Goal: Task Accomplishment & Management: Manage account settings

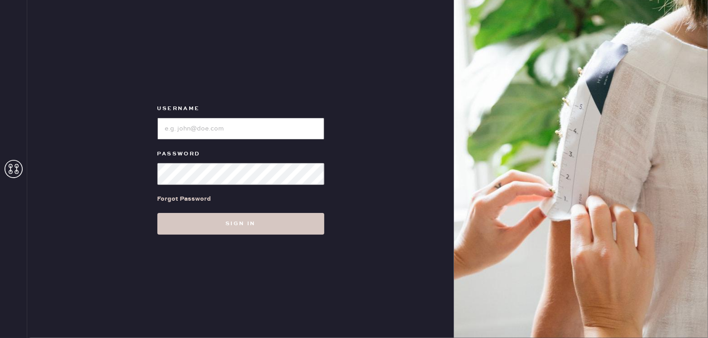
click at [217, 131] on input "loginName" at bounding box center [240, 129] width 167 height 22
click at [13, 170] on icon at bounding box center [14, 169] width 18 height 18
click at [226, 133] on input "loginName" at bounding box center [240, 129] width 167 height 22
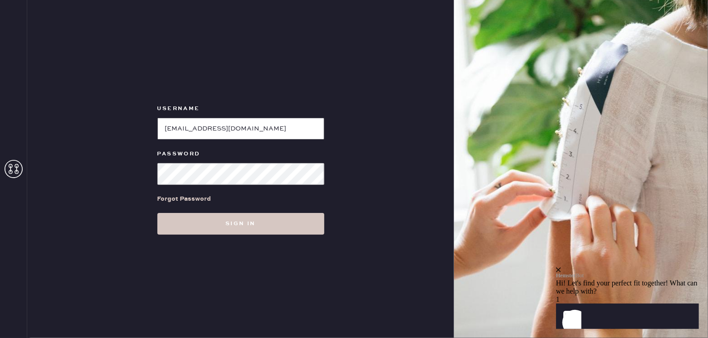
type input "[EMAIL_ADDRESS][DOMAIN_NAME]"
click at [157, 213] on button "Sign in" at bounding box center [240, 224] width 167 height 22
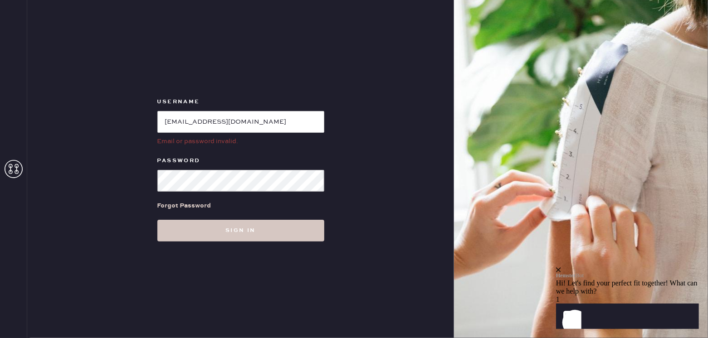
click at [190, 202] on div "Forgot Password" at bounding box center [184, 206] width 54 height 10
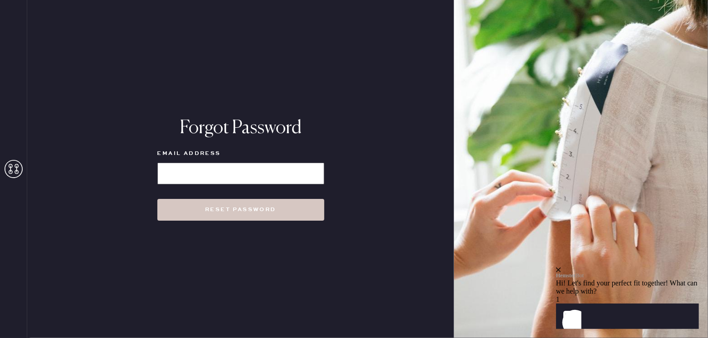
click at [237, 170] on input at bounding box center [240, 174] width 167 height 22
type input "[EMAIL_ADDRESS][DOMAIN_NAME]"
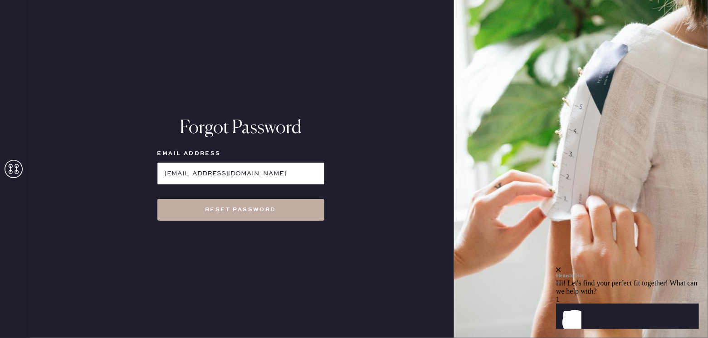
click at [249, 215] on button "Reset Password" at bounding box center [240, 210] width 167 height 22
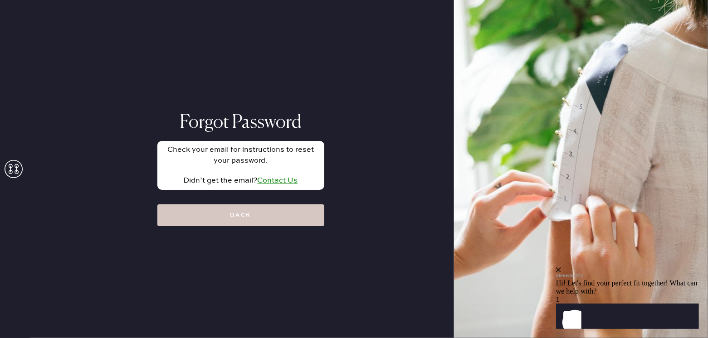
click at [561, 267] on icon "close" at bounding box center [558, 269] width 5 height 5
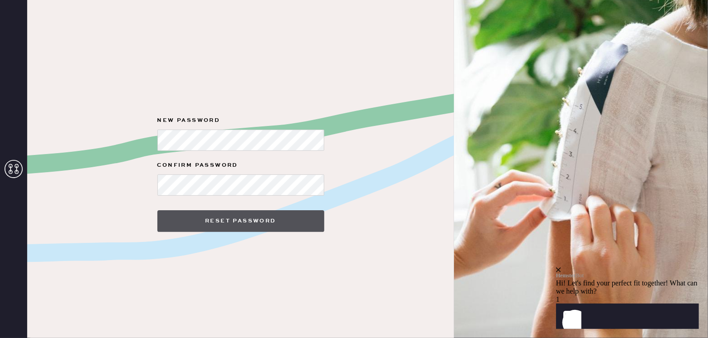
click at [294, 213] on button "Reset Password" at bounding box center [240, 221] width 167 height 22
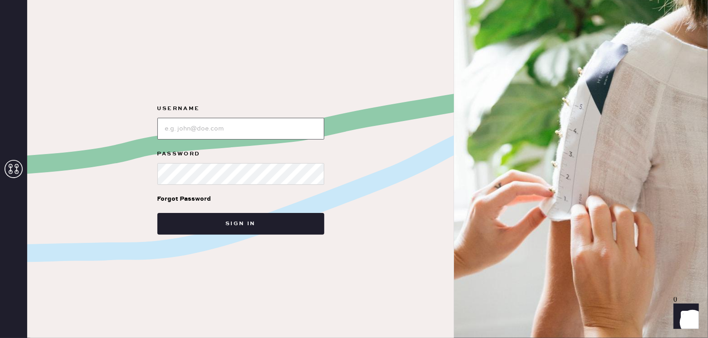
click at [211, 127] on input "loginName" at bounding box center [240, 129] width 167 height 22
type input "[EMAIL_ADDRESS][DOMAIN_NAME]"
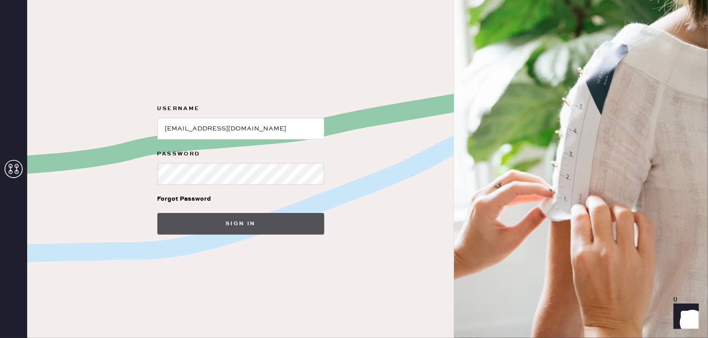
click at [230, 221] on button "Sign in" at bounding box center [240, 224] width 167 height 22
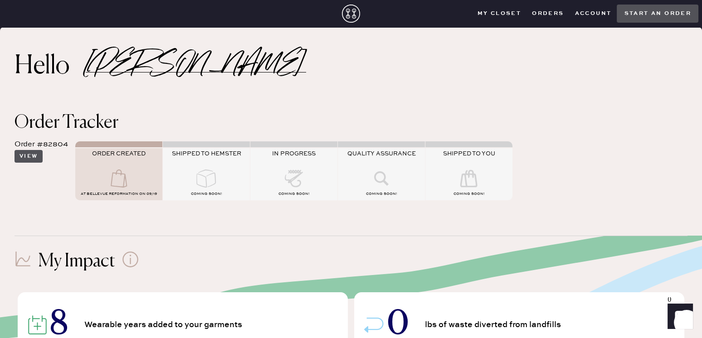
click at [33, 158] on button "View" at bounding box center [29, 156] width 28 height 13
